Goal: Task Accomplishment & Management: Manage account settings

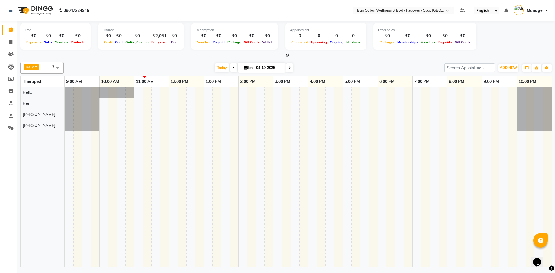
click at [289, 55] on icon at bounding box center [287, 55] width 4 height 4
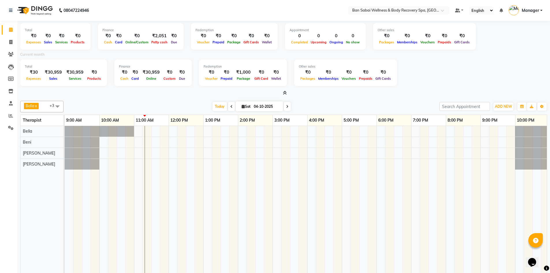
click at [285, 93] on icon at bounding box center [285, 93] width 4 height 4
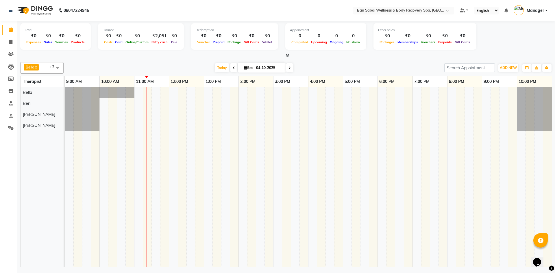
click at [233, 67] on icon at bounding box center [234, 67] width 2 height 3
type input "03-10-2025"
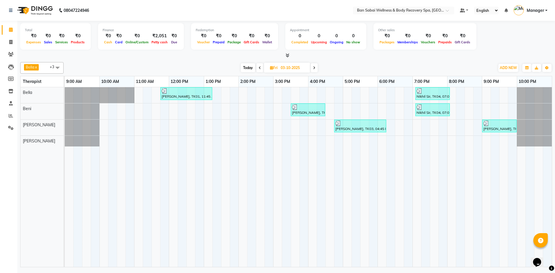
click at [288, 55] on icon at bounding box center [287, 55] width 4 height 4
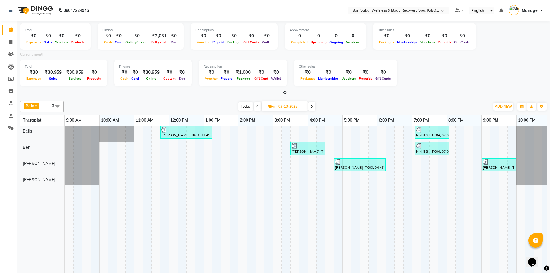
click at [286, 92] on icon at bounding box center [285, 93] width 4 height 4
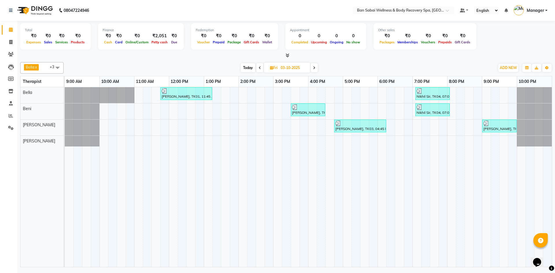
click at [288, 54] on icon at bounding box center [287, 55] width 4 height 4
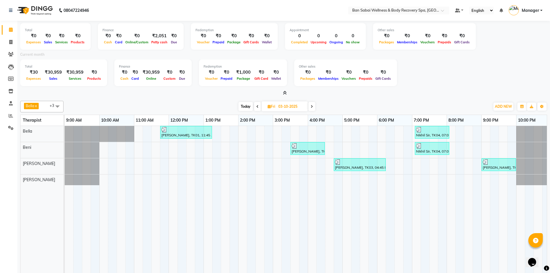
click at [287, 93] on icon at bounding box center [285, 93] width 4 height 4
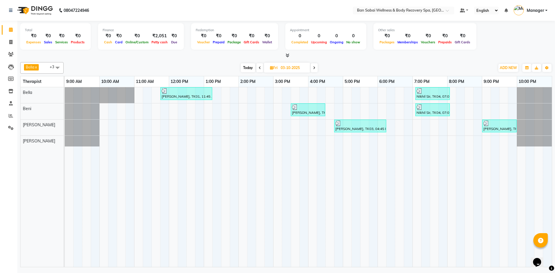
click at [57, 69] on span at bounding box center [58, 67] width 12 height 11
click at [57, 70] on span at bounding box center [58, 67] width 12 height 11
click at [10, 32] on span at bounding box center [11, 30] width 10 height 7
click at [11, 46] on link "Invoice" at bounding box center [9, 43] width 14 height 10
select select "8743"
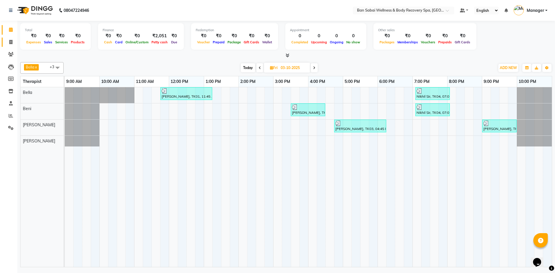
select select "service"
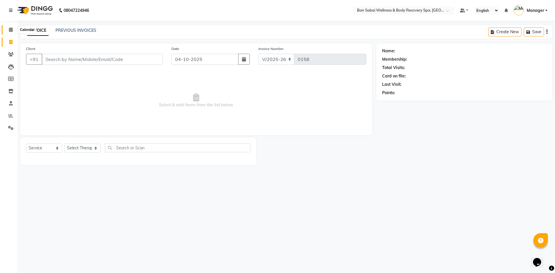
click at [10, 32] on span at bounding box center [11, 30] width 10 height 7
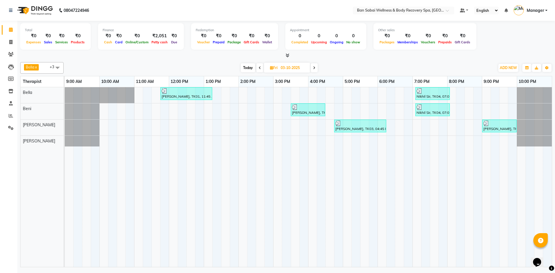
click at [287, 55] on icon at bounding box center [287, 55] width 4 height 4
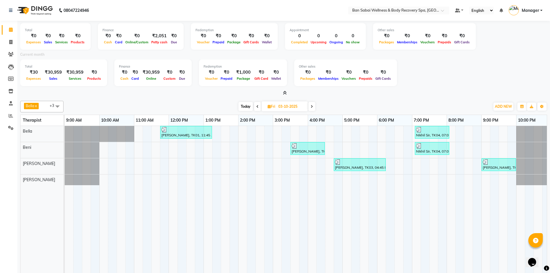
click at [285, 92] on icon at bounding box center [285, 93] width 4 height 4
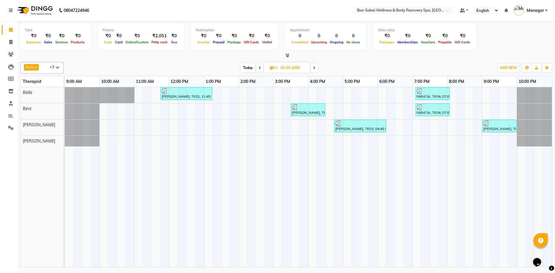
click at [288, 55] on icon at bounding box center [287, 55] width 4 height 4
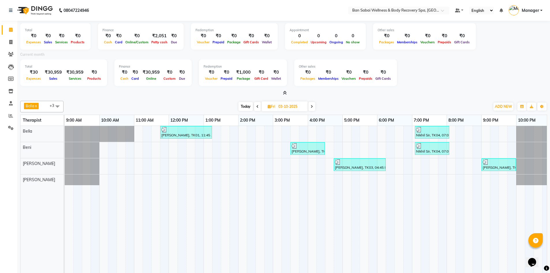
click at [285, 95] on span at bounding box center [284, 93] width 6 height 6
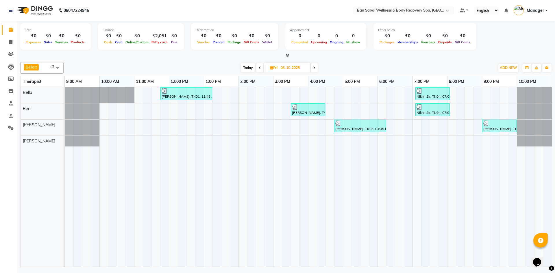
click at [288, 53] on icon at bounding box center [287, 55] width 4 height 4
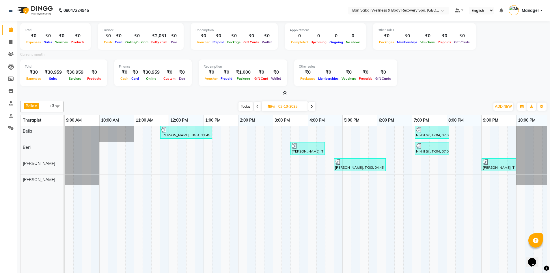
click at [285, 93] on icon at bounding box center [285, 93] width 4 height 4
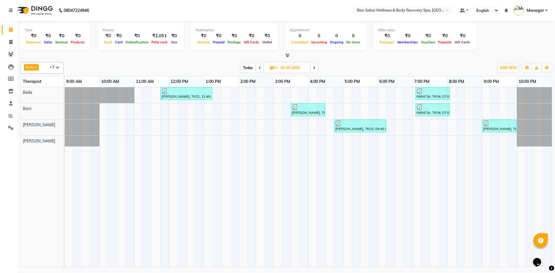
click at [288, 55] on icon at bounding box center [287, 55] width 4 height 4
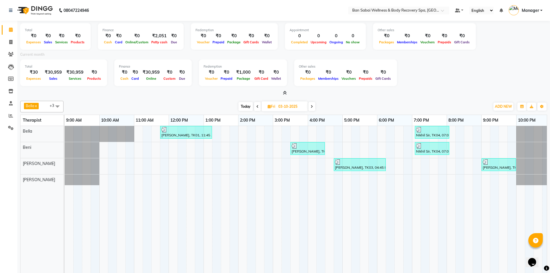
click at [286, 92] on icon at bounding box center [285, 93] width 4 height 4
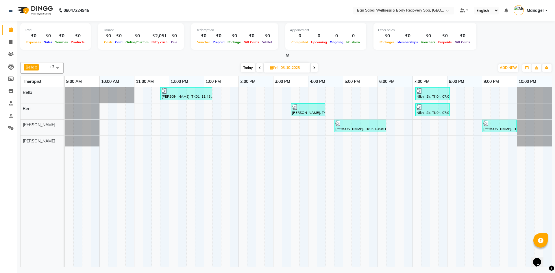
click at [316, 64] on span at bounding box center [314, 67] width 7 height 9
type input "04-10-2025"
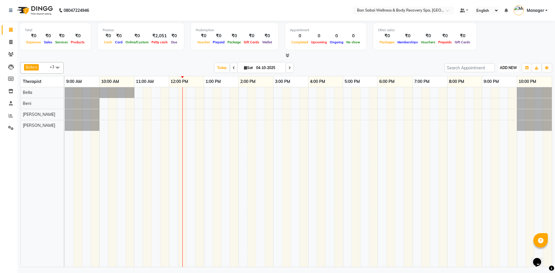
click at [505, 68] on span "ADD NEW" at bounding box center [508, 68] width 17 height 4
click at [492, 94] on link "Add Expense" at bounding box center [495, 94] width 46 height 8
select select "1"
select select "8034"
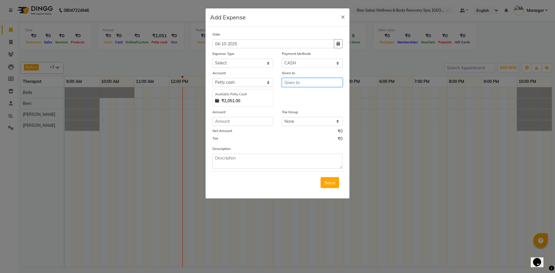
click at [311, 82] on input "text" at bounding box center [312, 82] width 61 height 9
type input "mike"
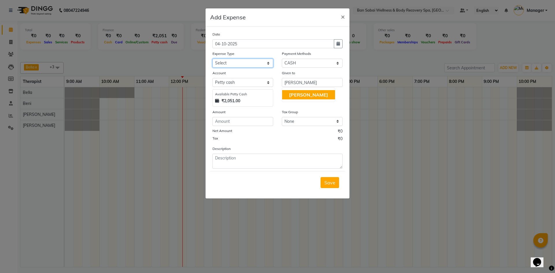
click at [268, 63] on select "Select Advance Salary Bank charges birthday cake birthday gifts Car maintenance…" at bounding box center [242, 63] width 61 height 9
select select "22188"
click at [212, 59] on select "Select Advance Salary Bank charges birthday cake birthday gifts Car maintenance…" at bounding box center [242, 63] width 61 height 9
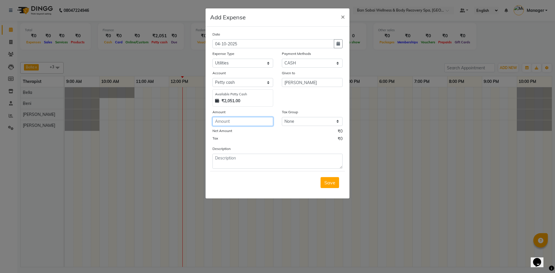
click at [253, 125] on input "number" at bounding box center [242, 121] width 61 height 9
type input "300"
click at [242, 161] on textarea at bounding box center [277, 161] width 130 height 15
type textarea "t"
click at [274, 157] on textarea "Tea light candle, Hand glove" at bounding box center [277, 161] width 130 height 15
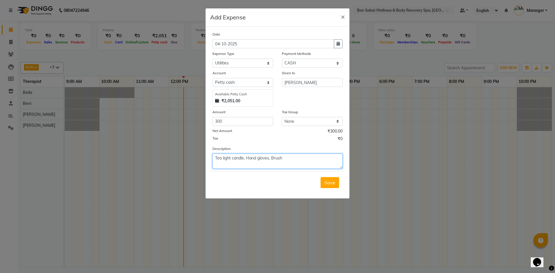
click at [272, 159] on textarea "Tea light candle, Hand gloves, Brush" at bounding box center [277, 161] width 130 height 15
click at [303, 158] on textarea "Tea light candle, Hand gloves, Cleaning Brush" at bounding box center [277, 161] width 130 height 15
type textarea "Tea light candle, Hand gloves, Cleaning Brush"
click at [330, 183] on span "Save" at bounding box center [329, 183] width 11 height 6
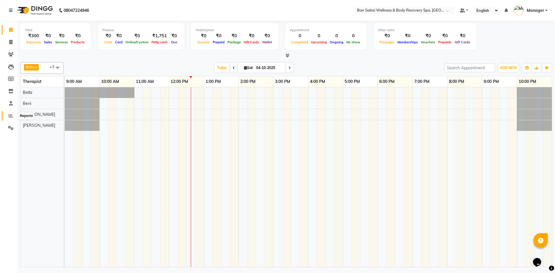
click at [13, 116] on span at bounding box center [11, 116] width 10 height 7
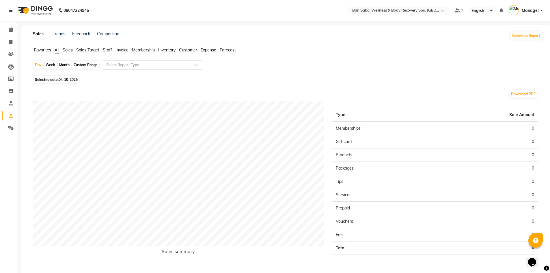
click at [212, 52] on span "Expense" at bounding box center [209, 49] width 16 height 5
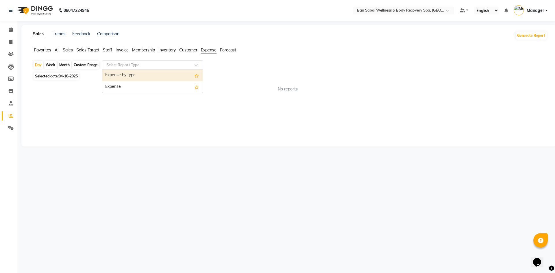
click at [110, 64] on input "text" at bounding box center [146, 65] width 83 height 6
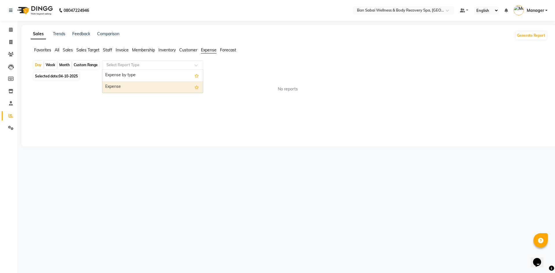
click at [118, 85] on div "Expense" at bounding box center [152, 87] width 101 height 12
select select "full_report"
select select "csv"
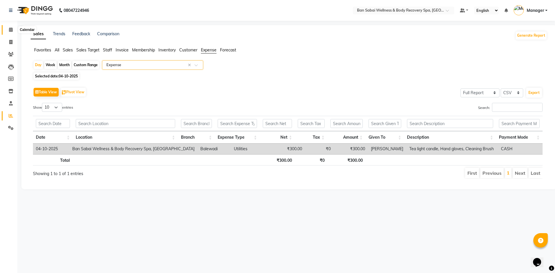
click at [10, 28] on icon at bounding box center [11, 29] width 4 height 4
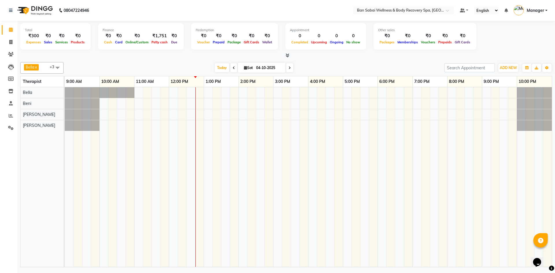
click at [2, 25] on link "Calendar" at bounding box center [9, 30] width 14 height 10
click at [286, 56] on icon at bounding box center [287, 55] width 4 height 4
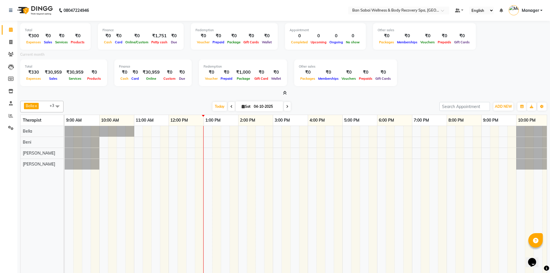
click at [284, 93] on icon at bounding box center [285, 93] width 4 height 4
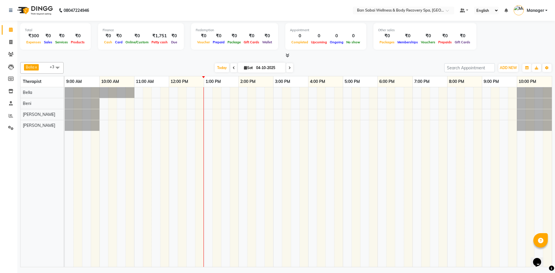
click at [284, 93] on div at bounding box center [308, 177] width 487 height 180
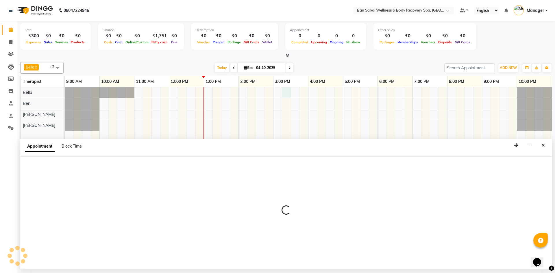
select select "88795"
select select "915"
select select "tentative"
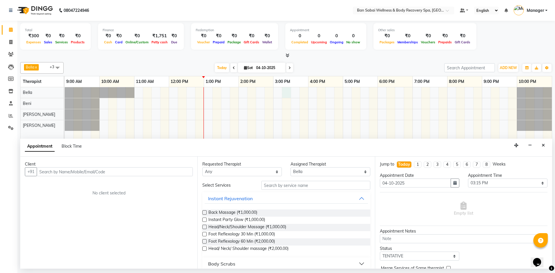
click at [288, 55] on icon at bounding box center [287, 55] width 4 height 4
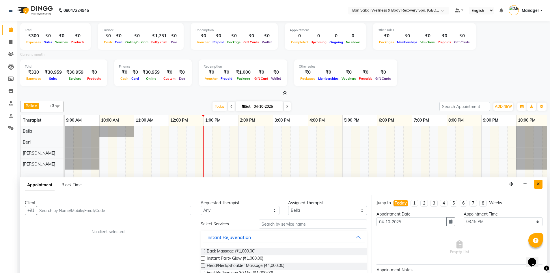
click at [536, 184] on button "Close" at bounding box center [539, 184] width 8 height 9
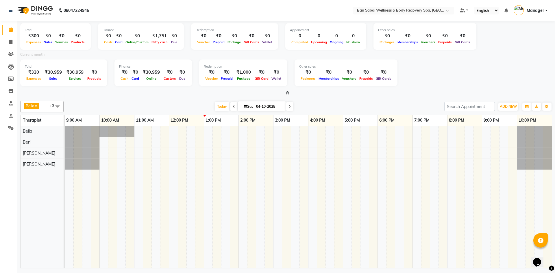
click at [323, 109] on div "[DATE] [DATE]" at bounding box center [253, 106] width 375 height 9
click at [287, 92] on icon at bounding box center [287, 93] width 4 height 4
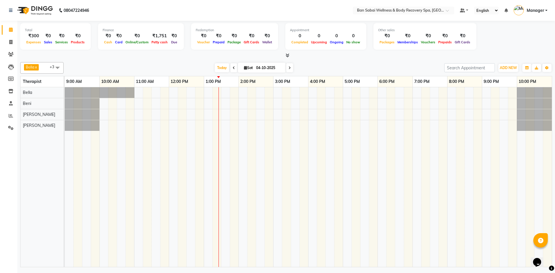
click at [287, 55] on icon at bounding box center [287, 55] width 4 height 4
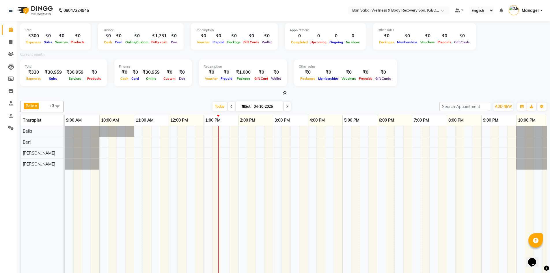
click at [285, 92] on icon at bounding box center [285, 93] width 4 height 4
